Goal: Book appointment/travel/reservation

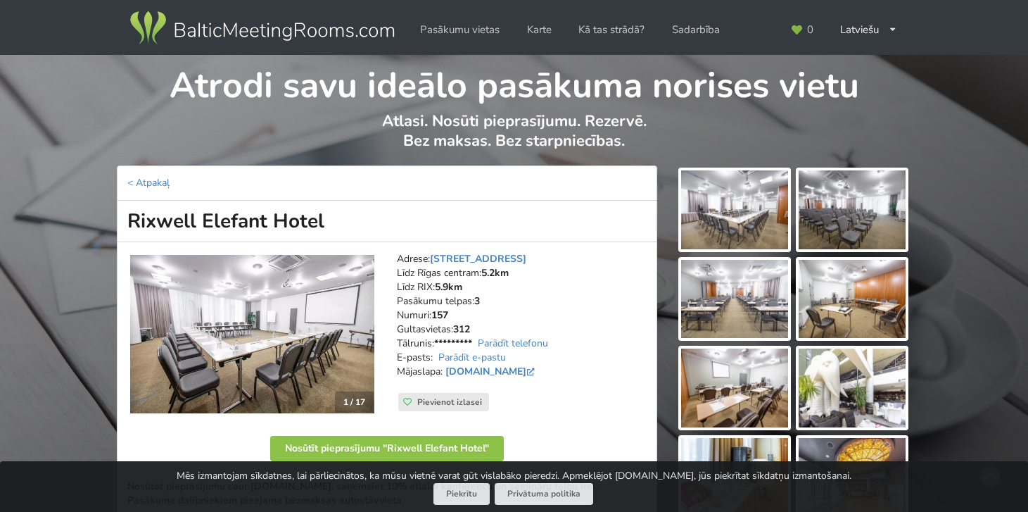
scroll to position [191, 0]
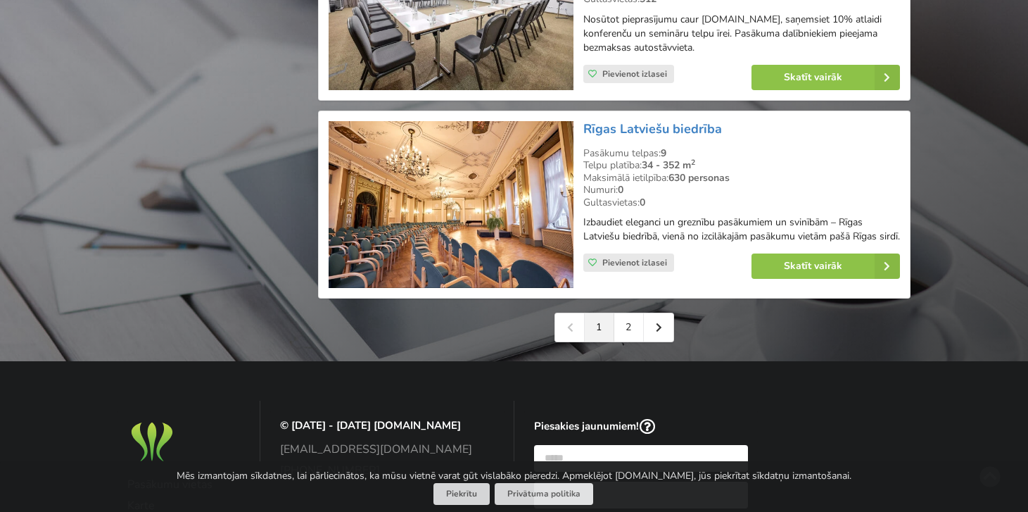
scroll to position [3213, 0]
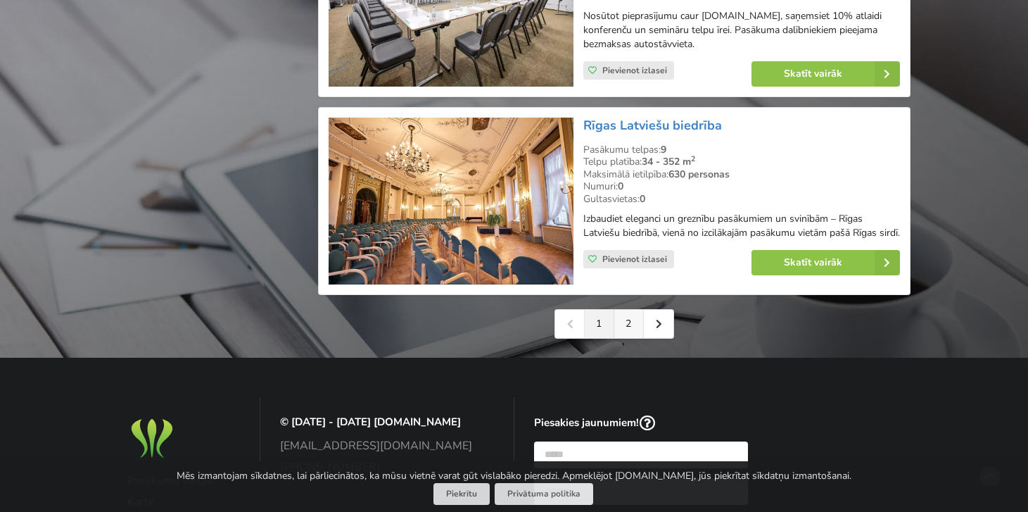
click at [631, 315] on link "2" at bounding box center [629, 324] width 30 height 28
